Goal: Task Accomplishment & Management: Use online tool/utility

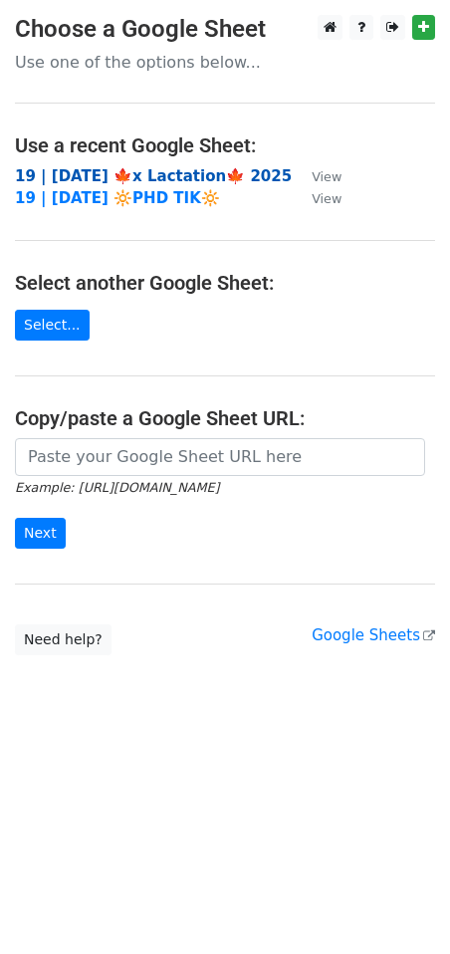
click at [176, 176] on strong "19 | [DATE] 🍁x Lactation🍁 2025" at bounding box center [153, 176] width 277 height 18
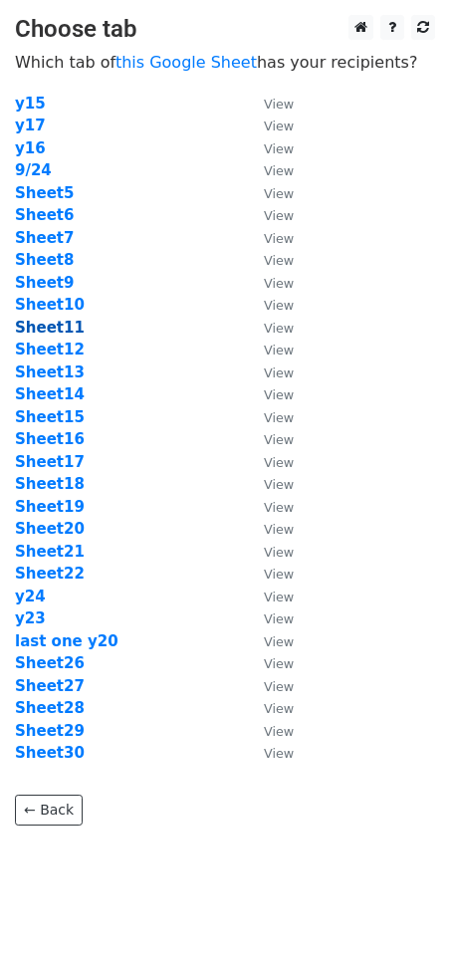
click at [65, 319] on strong "Sheet11" at bounding box center [50, 328] width 70 height 18
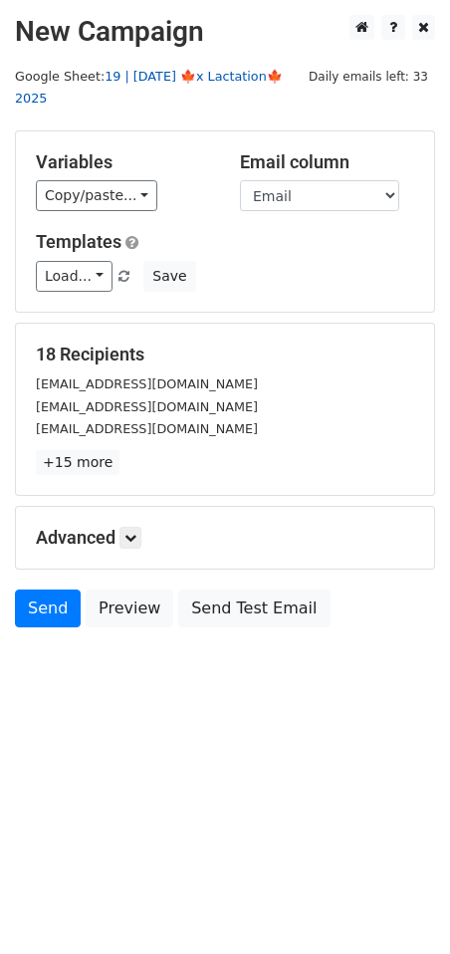
click at [211, 74] on link "19 | [DATE] 🍁x Lactation🍁 2025" at bounding box center [149, 88] width 268 height 38
click at [96, 261] on link "Load..." at bounding box center [74, 276] width 77 height 31
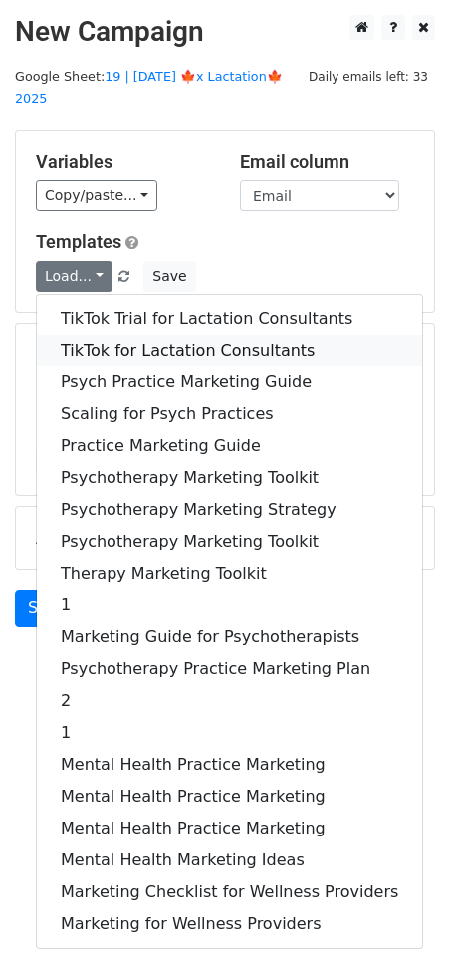
click at [114, 335] on link "TikTok for Lactation Consultants" at bounding box center [229, 351] width 385 height 32
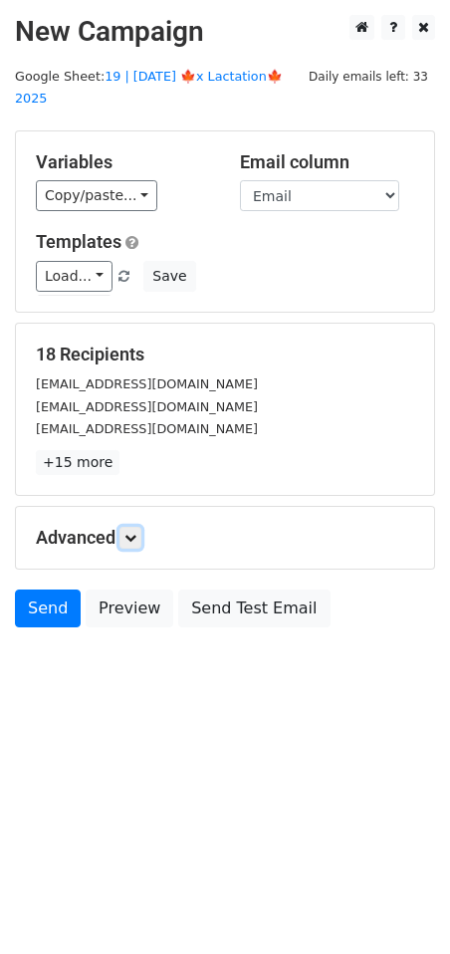
drag, startPoint x: 130, startPoint y: 509, endPoint x: 170, endPoint y: 541, distance: 51.0
click at [130, 532] on icon at bounding box center [130, 538] width 12 height 12
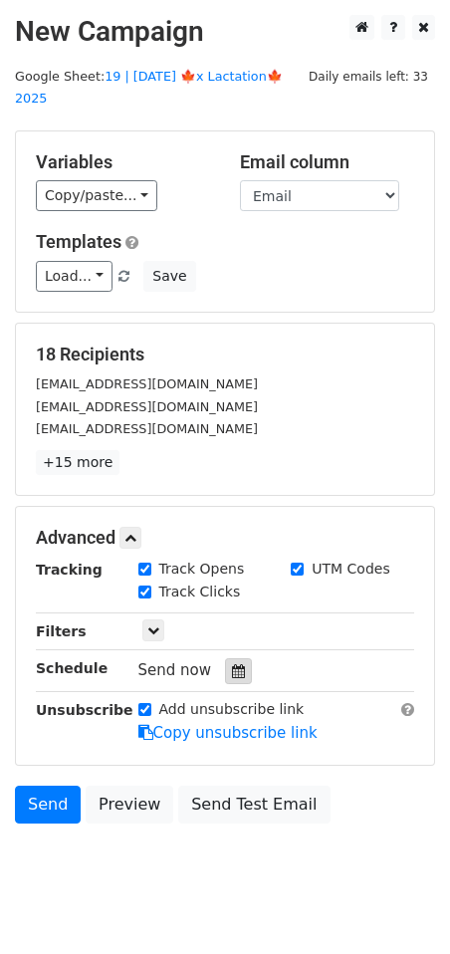
click at [238, 658] on div at bounding box center [238, 671] width 27 height 26
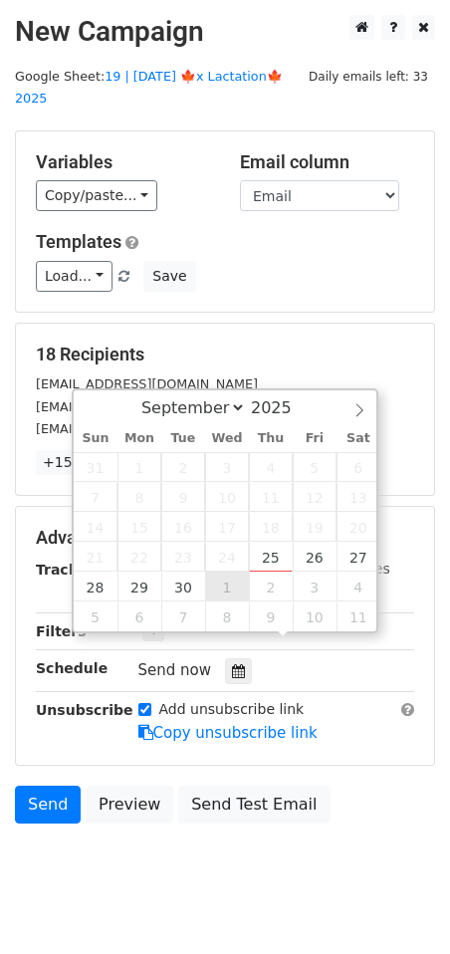
type input "2025-10-01 12:00"
select select "9"
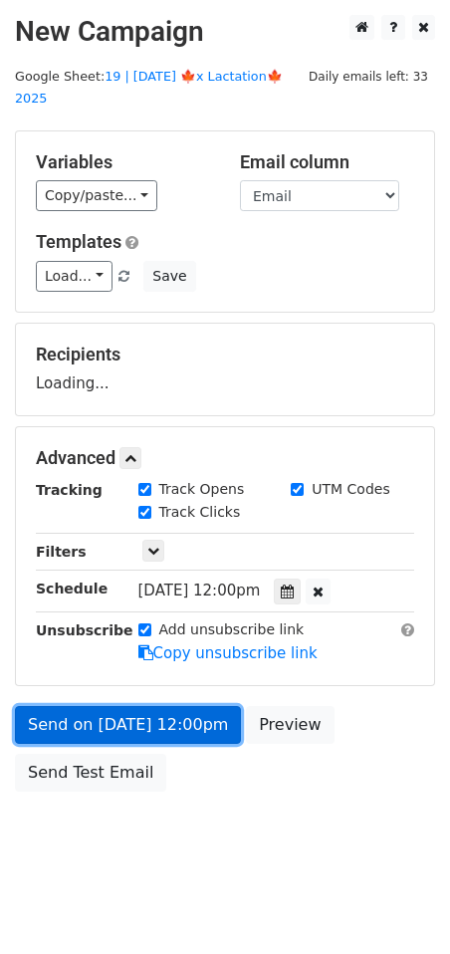
click at [166, 708] on link "Send on Oct 1 at 12:00pm" at bounding box center [128, 725] width 226 height 38
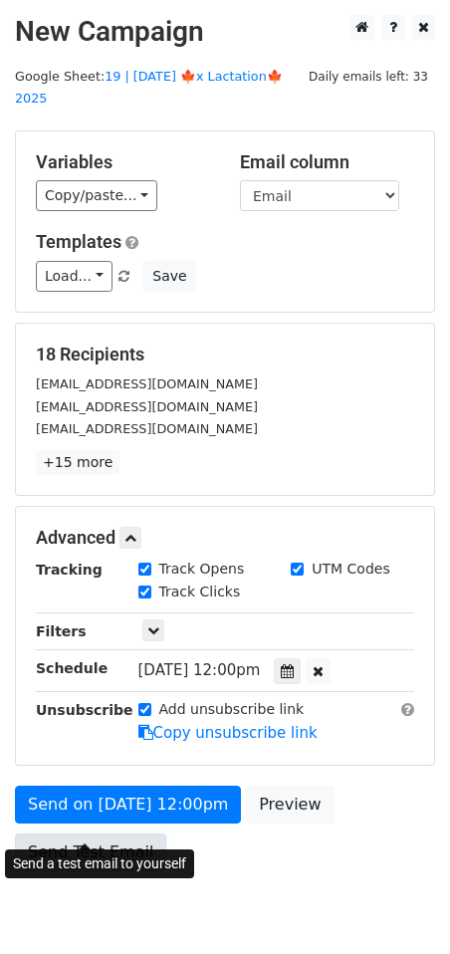
click at [130, 834] on link "Send Test Email" at bounding box center [90, 853] width 151 height 38
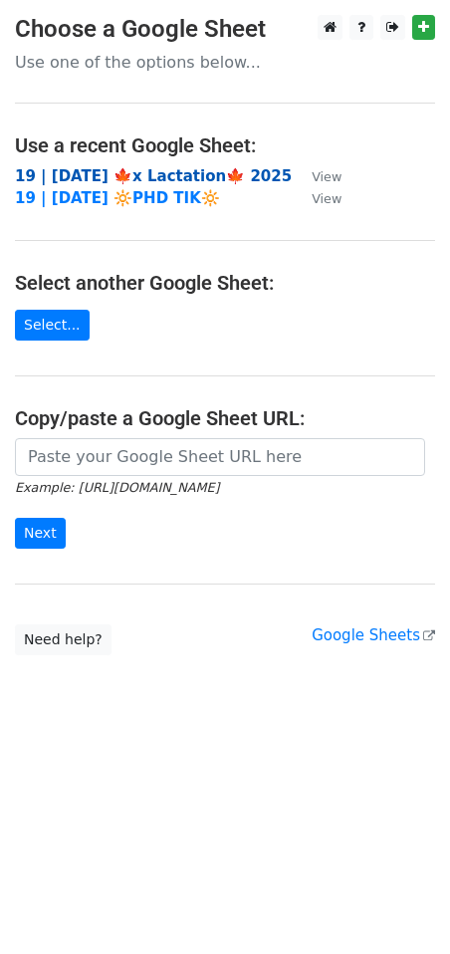
click at [138, 179] on strong "19 | [DATE] 🍁x Lactation🍁 2025" at bounding box center [153, 176] width 277 height 18
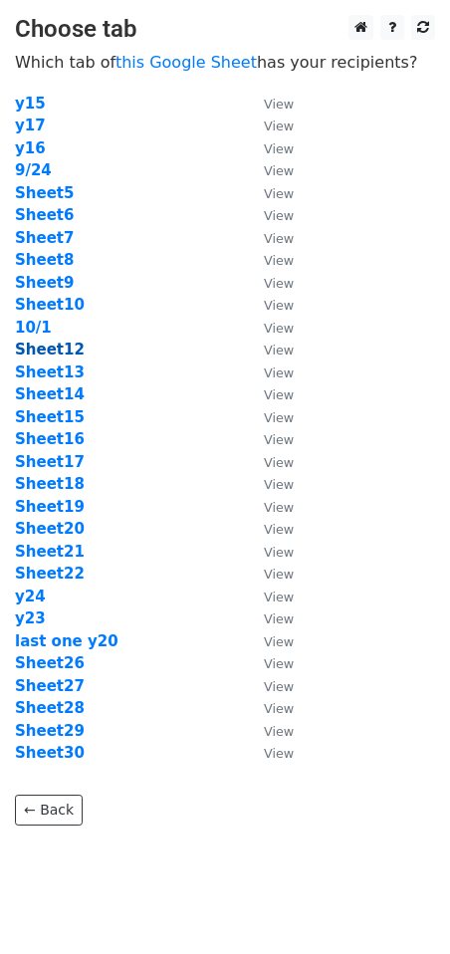
click at [50, 345] on strong "Sheet12" at bounding box center [50, 350] width 70 height 18
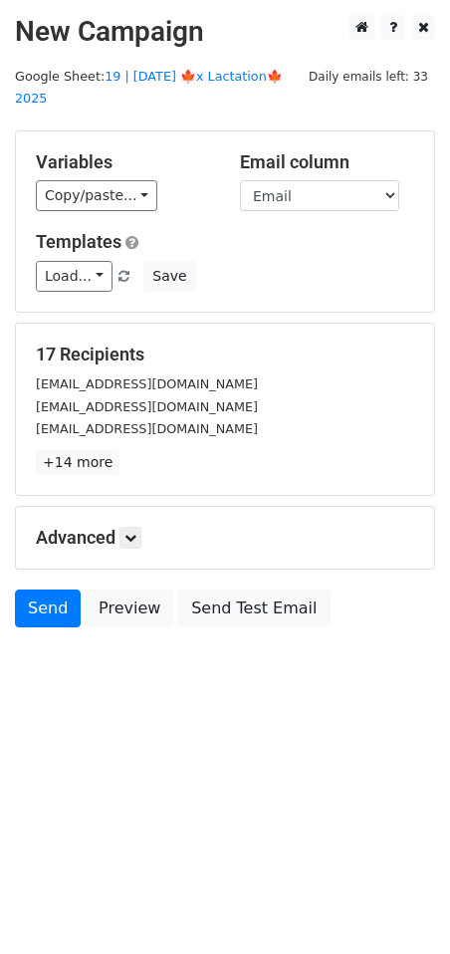
click at [73, 273] on div "Variables Copy/paste... {{Email}} Email column Email Templates Load... TikTok T…" at bounding box center [225, 221] width 418 height 180
click at [82, 261] on link "Load..." at bounding box center [74, 276] width 77 height 31
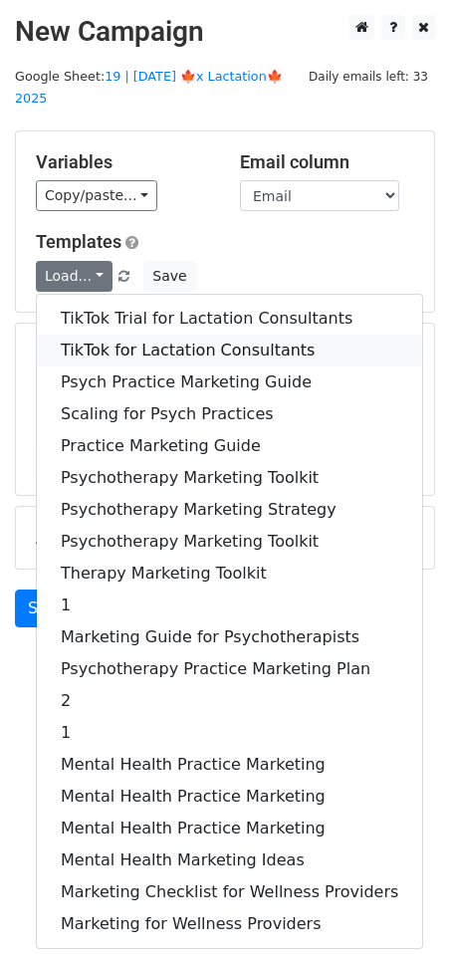
click at [127, 335] on link "TikTok for Lactation Consultants" at bounding box center [229, 351] width 385 height 32
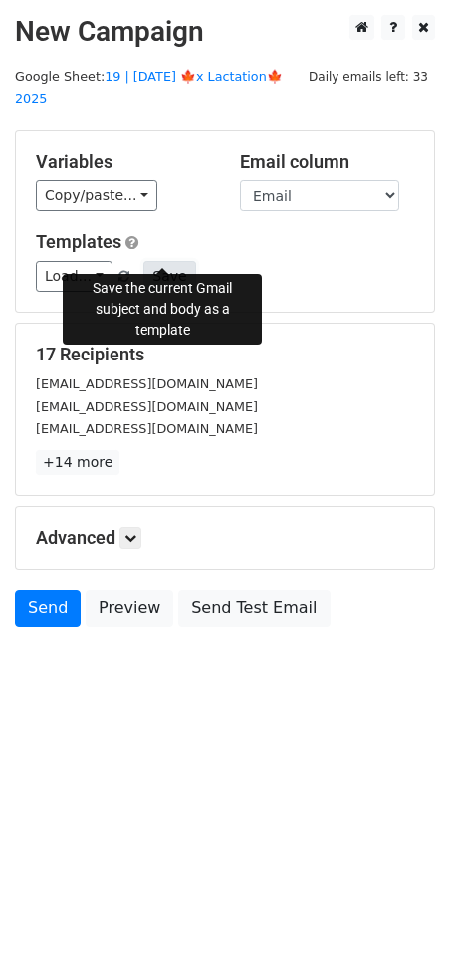
click at [165, 261] on button "Save" at bounding box center [169, 276] width 52 height 31
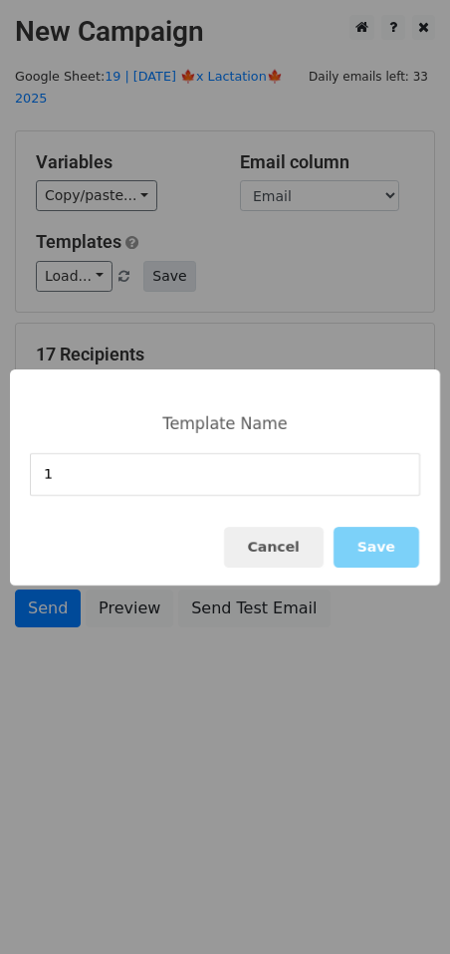
type input "1"
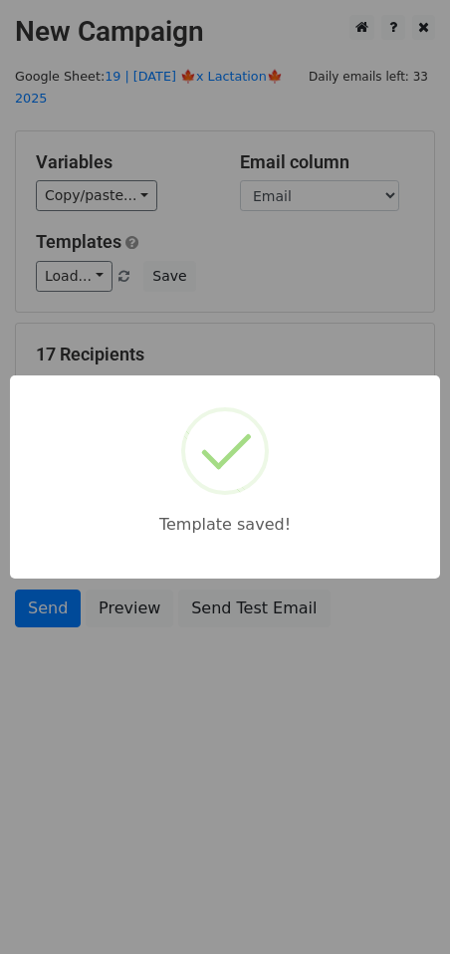
click at [222, 302] on div "Template saved!" at bounding box center [225, 477] width 450 height 954
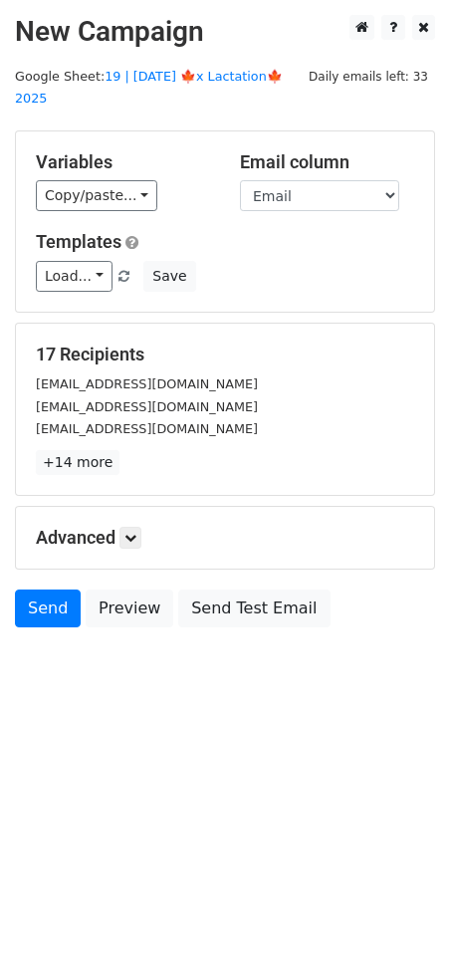
click at [153, 84] on main "New Campaign Daily emails left: 33 Google Sheet: 19 | [DATE] 🍁x Lactation🍁 2025…" at bounding box center [225, 326] width 450 height 622
click at [191, 73] on link "19 | [DATE] 🍁x Lactation🍁 2025" at bounding box center [149, 88] width 268 height 38
click at [141, 527] on link at bounding box center [131, 538] width 22 height 22
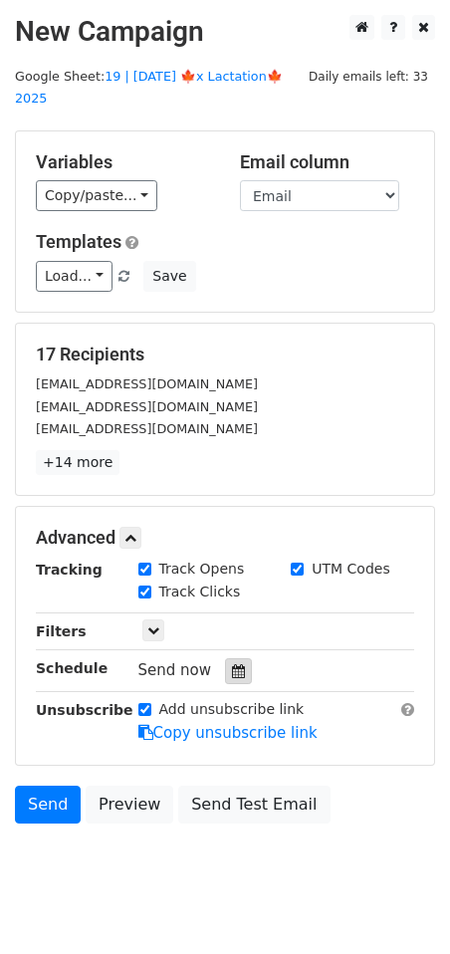
click at [232, 664] on icon at bounding box center [238, 671] width 13 height 14
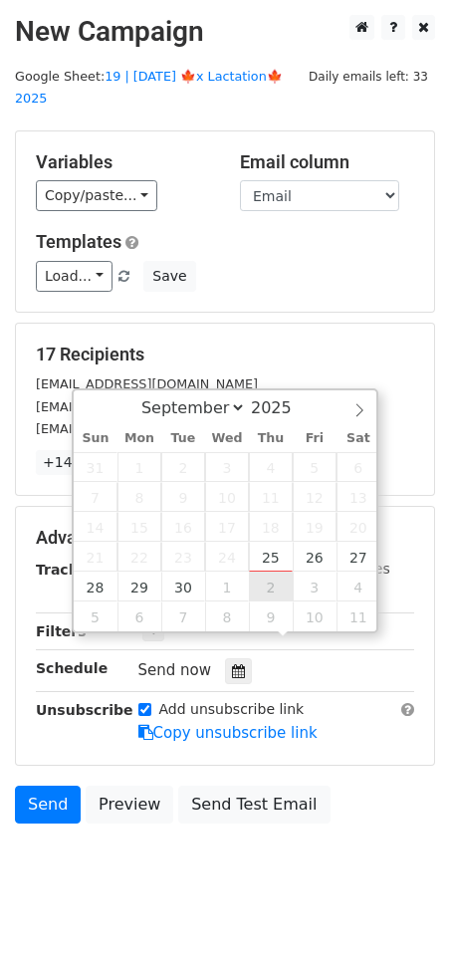
type input "[DATE] 12:00"
select select "9"
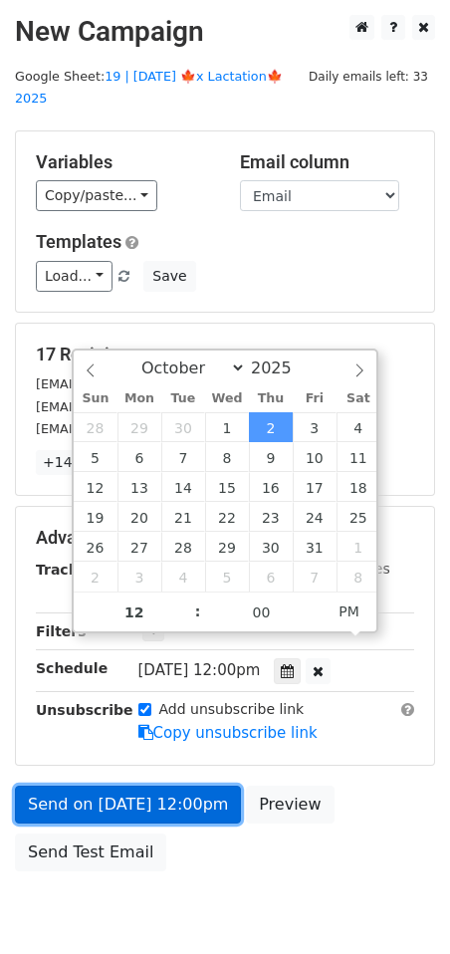
click at [122, 786] on link "Send on [DATE] 12:00pm" at bounding box center [128, 805] width 226 height 38
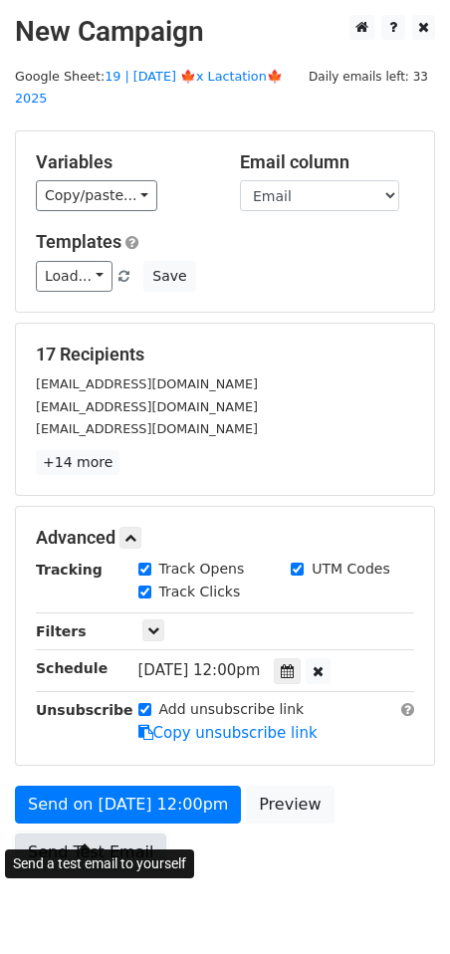
click at [79, 834] on link "Send Test Email" at bounding box center [90, 853] width 151 height 38
